Goal: Transaction & Acquisition: Purchase product/service

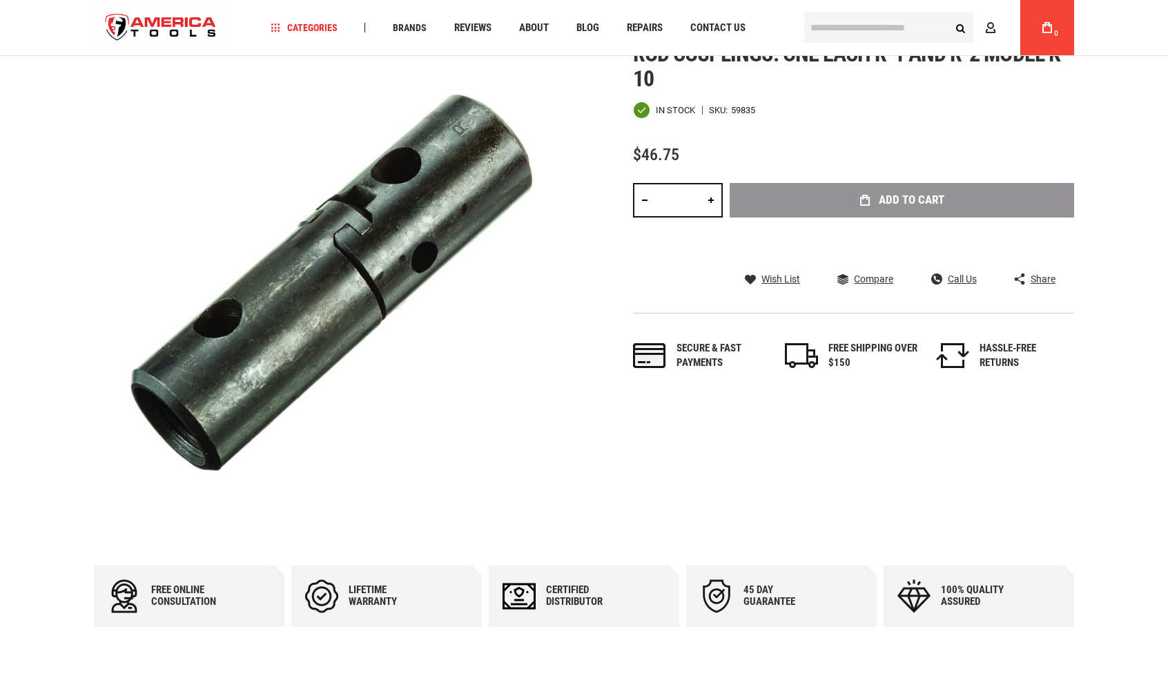
scroll to position [39, 0]
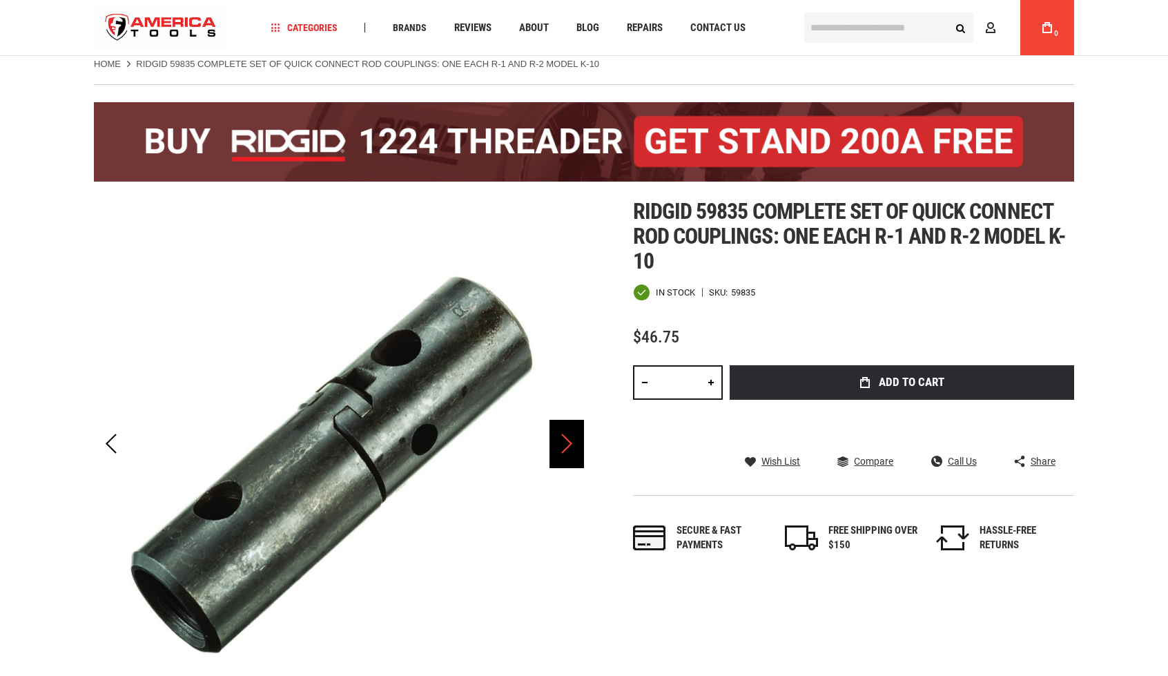
click at [569, 427] on div "Next" at bounding box center [566, 444] width 35 height 48
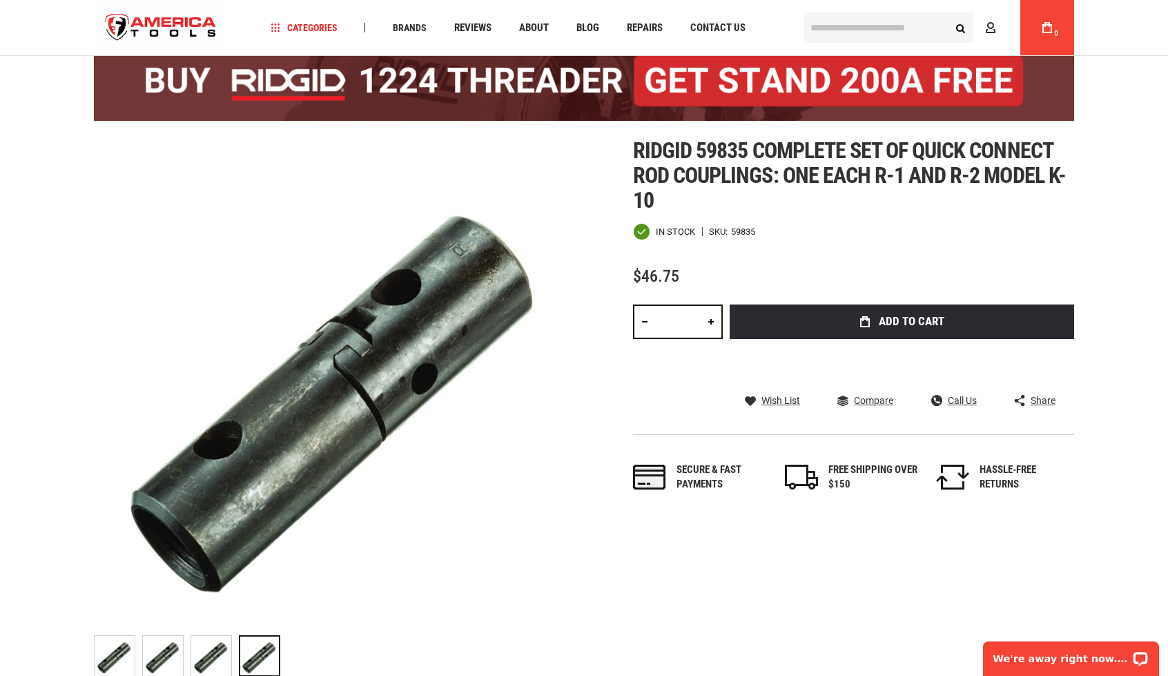
scroll to position [69, 0]
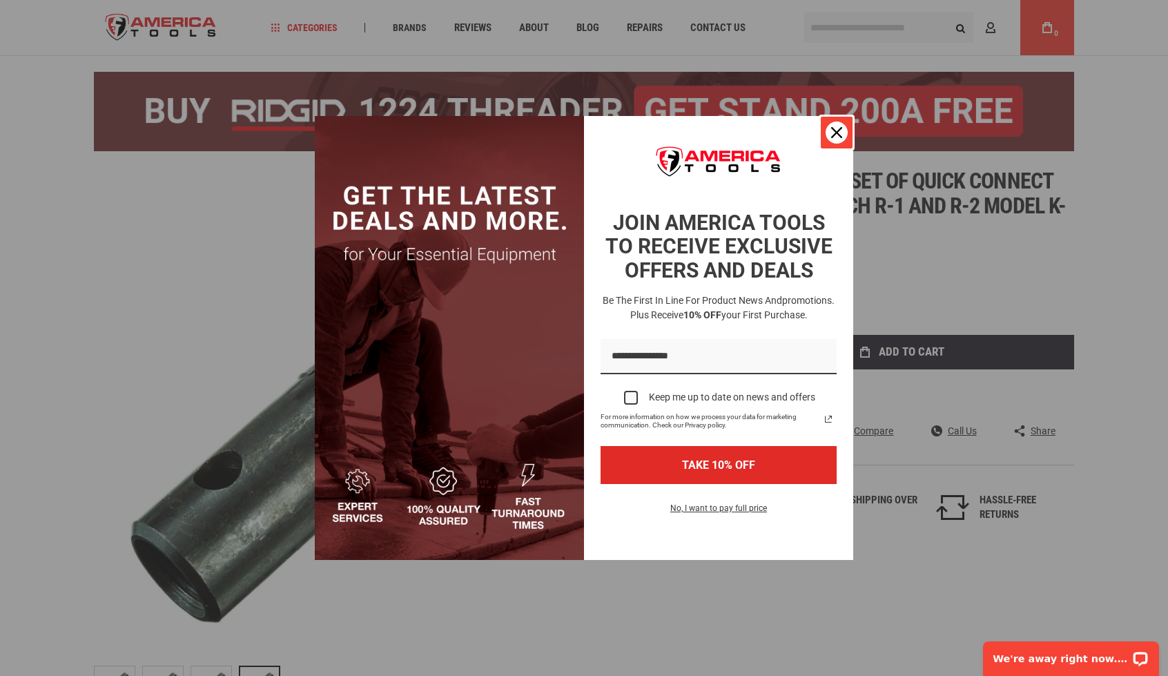
click at [836, 134] on icon "close icon" at bounding box center [836, 132] width 11 height 11
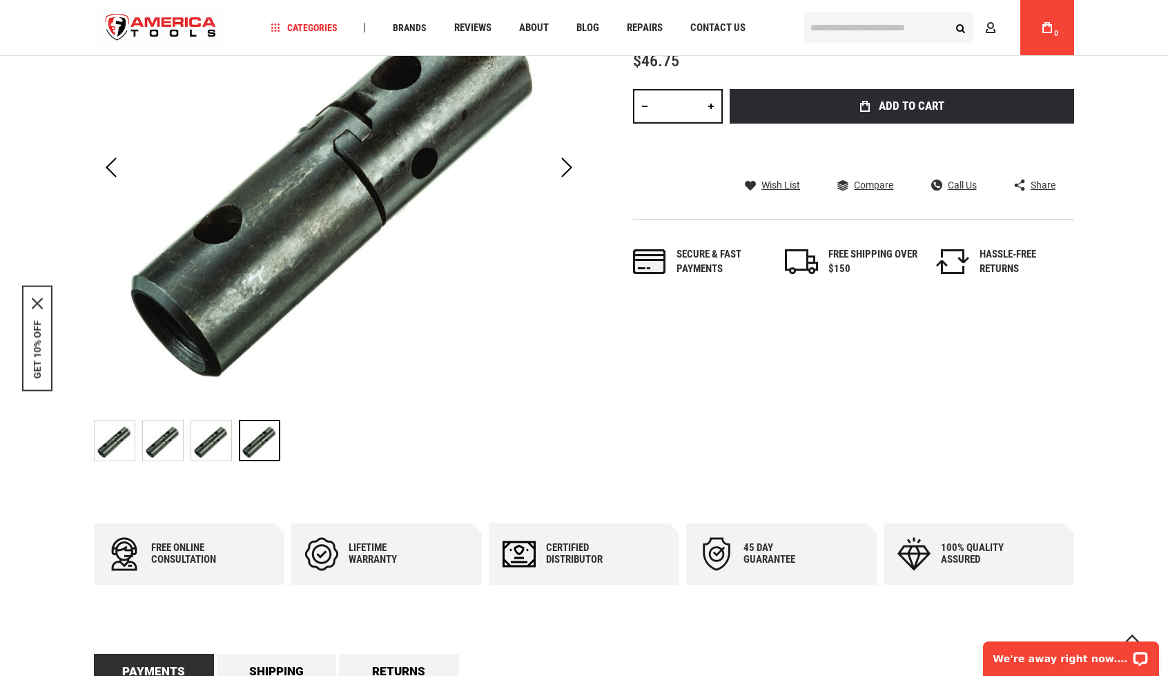
scroll to position [276, 0]
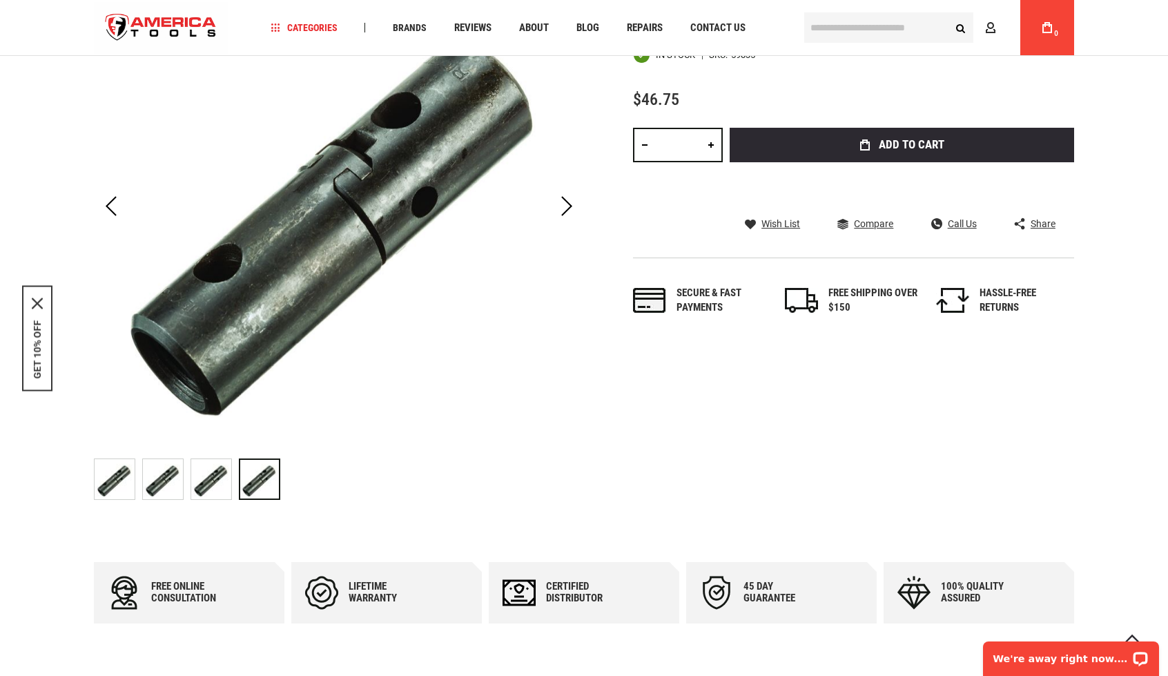
click at [108, 469] on img "RIDGID 59835 Complete Set of Quick Connect Rod Couplings: One Each R-1 and R-2 …" at bounding box center [115, 479] width 40 height 40
click at [175, 475] on img "RIDGID 59835 Complete Set of Quick Connect Rod Couplings: One Each R-1 and R-2 …" at bounding box center [163, 479] width 40 height 40
click at [224, 481] on img "RIDGID 59835 Complete Set of Quick Connect Rod Couplings: One Each R-1 and R-2 …" at bounding box center [211, 479] width 40 height 40
click at [275, 478] on img "RIDGID 59835 Complete Set of Quick Connect Rod Couplings: One Each R-1 and R-2 …" at bounding box center [259, 479] width 40 height 40
click at [95, 460] on img "RIDGID 59835 Complete Set of Quick Connect Rod Couplings: One Each R-1 and R-2 …" at bounding box center [115, 479] width 40 height 40
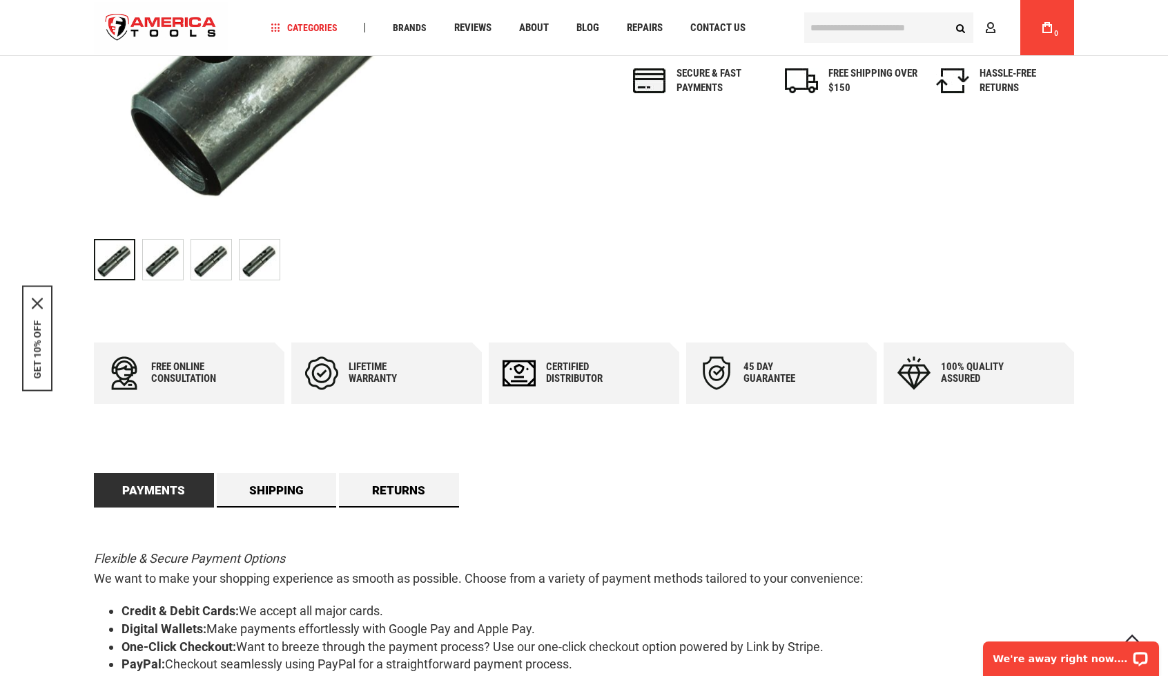
scroll to position [483, 0]
